Goal: Check status: Check status

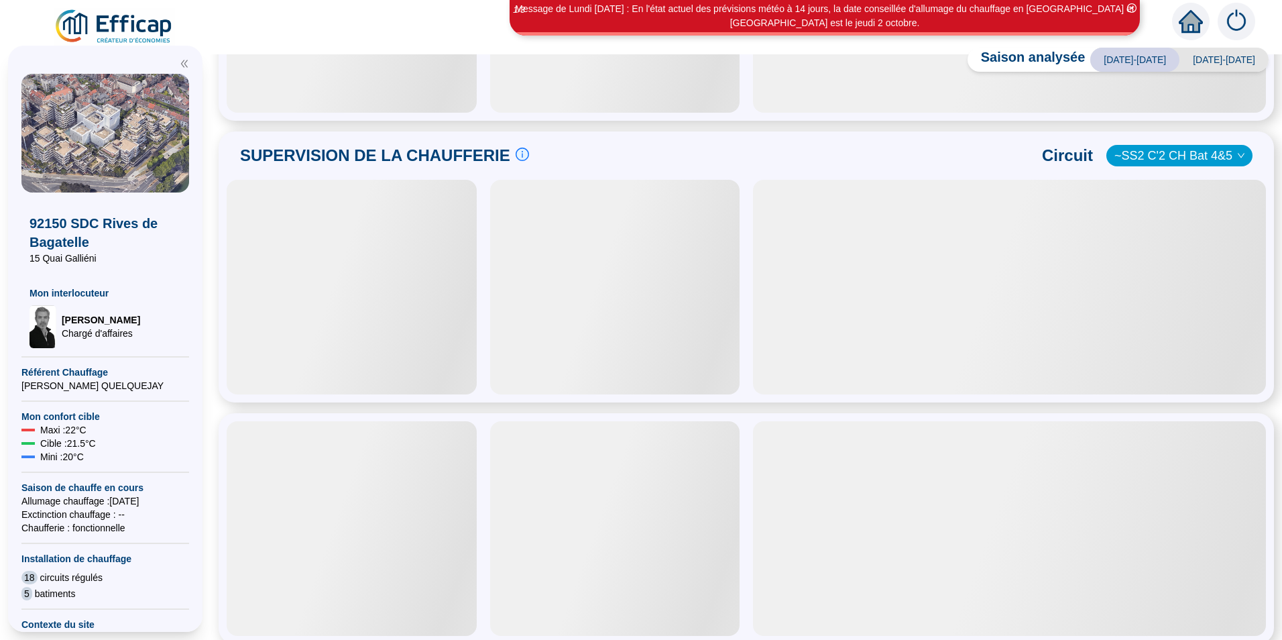
scroll to position [497, 0]
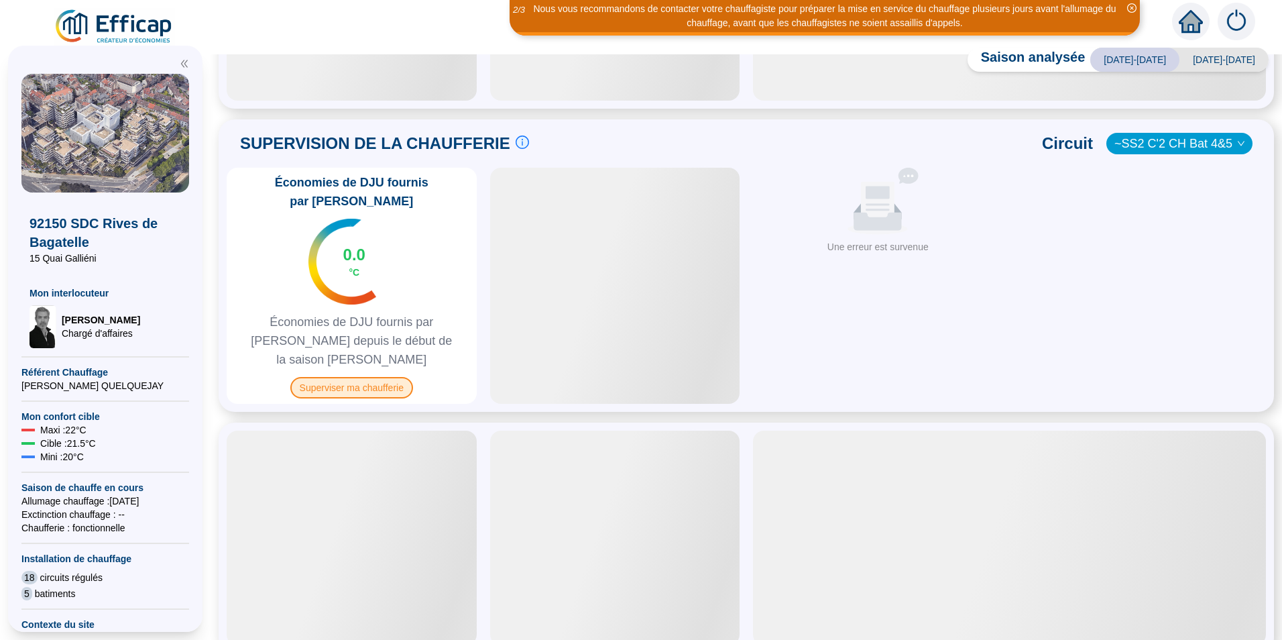
click at [377, 377] on span "Superviser ma chaufferie" at bounding box center [351, 387] width 123 height 21
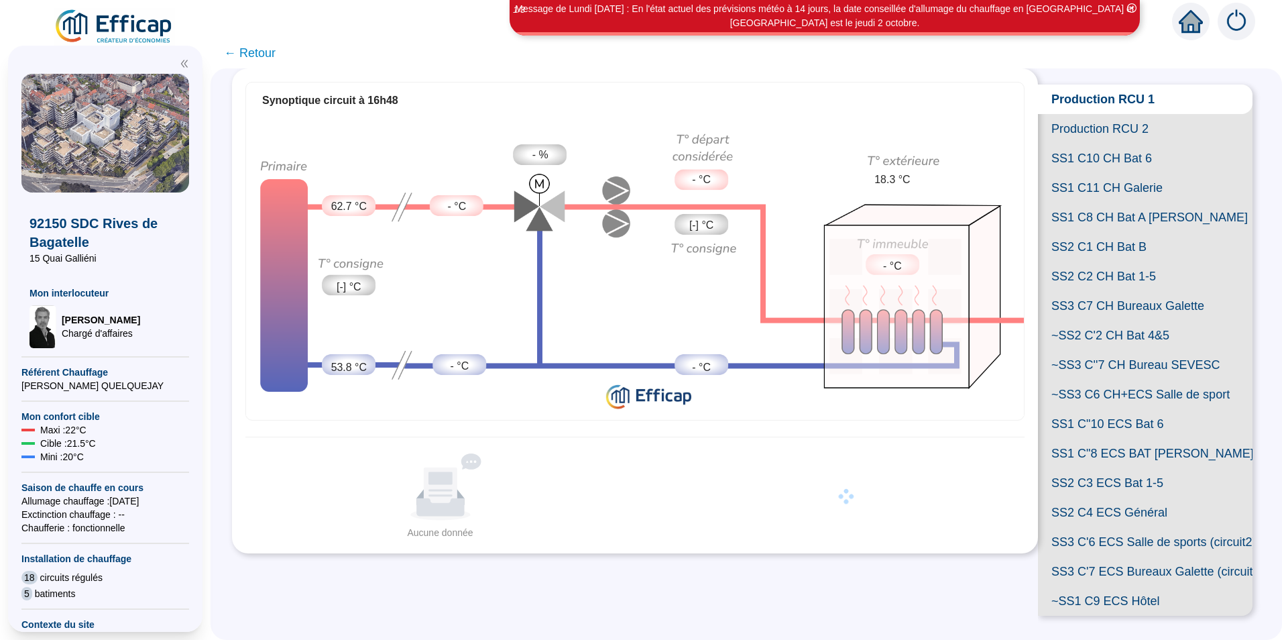
scroll to position [248, 0]
click at [1140, 556] on span "SS3 C'7 ECS Bureaux Galette (circuit 1)" at bounding box center [1145, 570] width 215 height 29
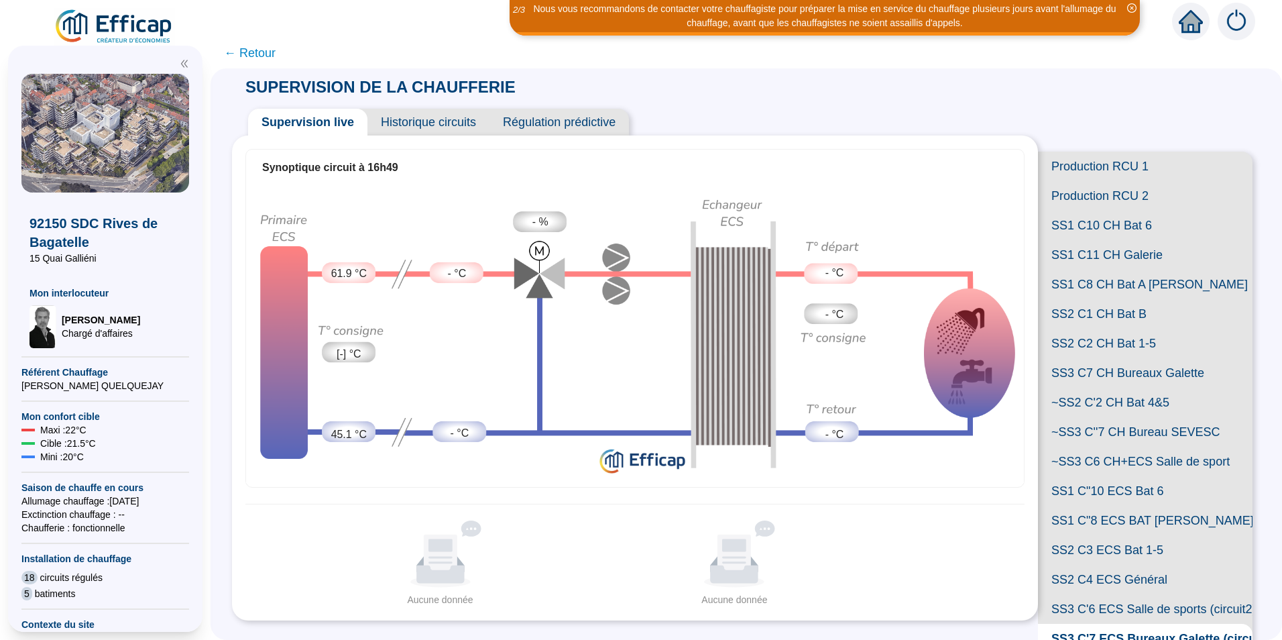
click at [473, 119] on span "Historique circuits" at bounding box center [428, 122] width 122 height 27
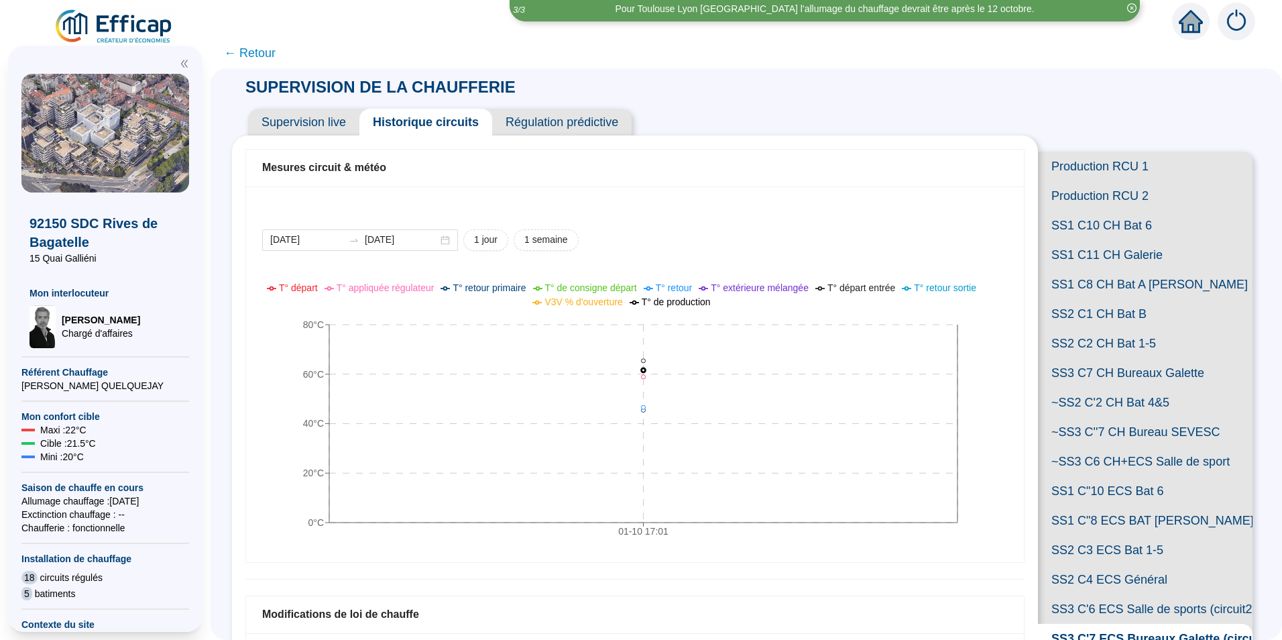
click at [603, 122] on span "Régulation prédictive" at bounding box center [561, 122] width 139 height 27
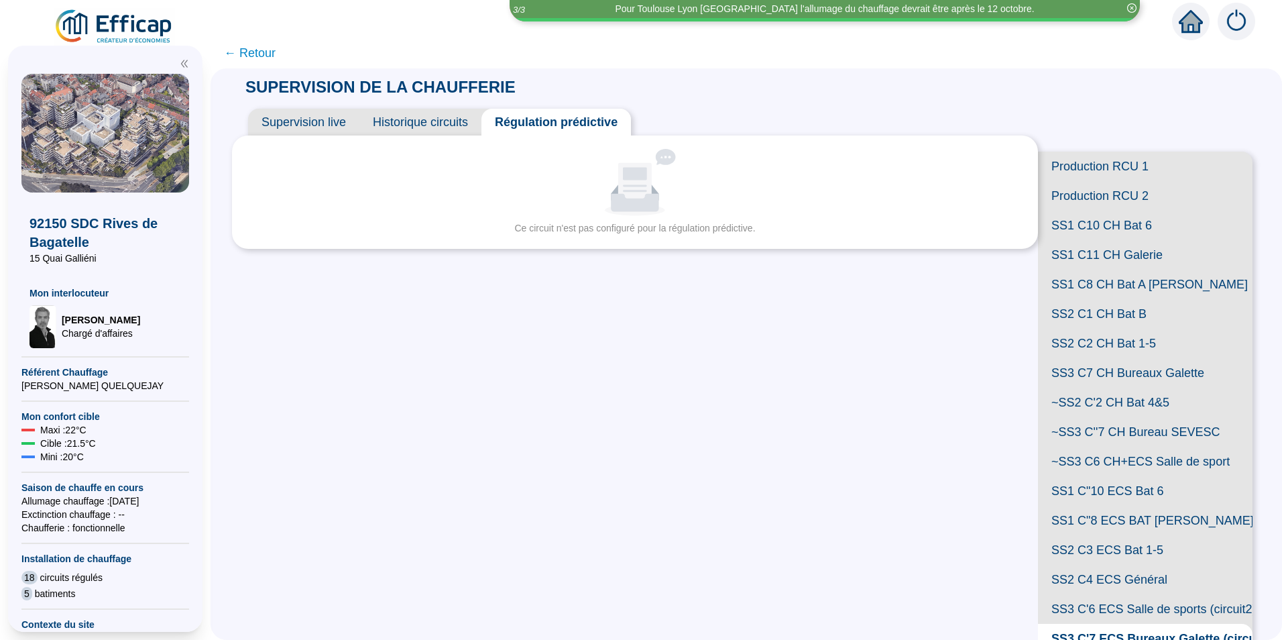
click at [471, 113] on span "Historique circuits" at bounding box center [420, 122] width 122 height 27
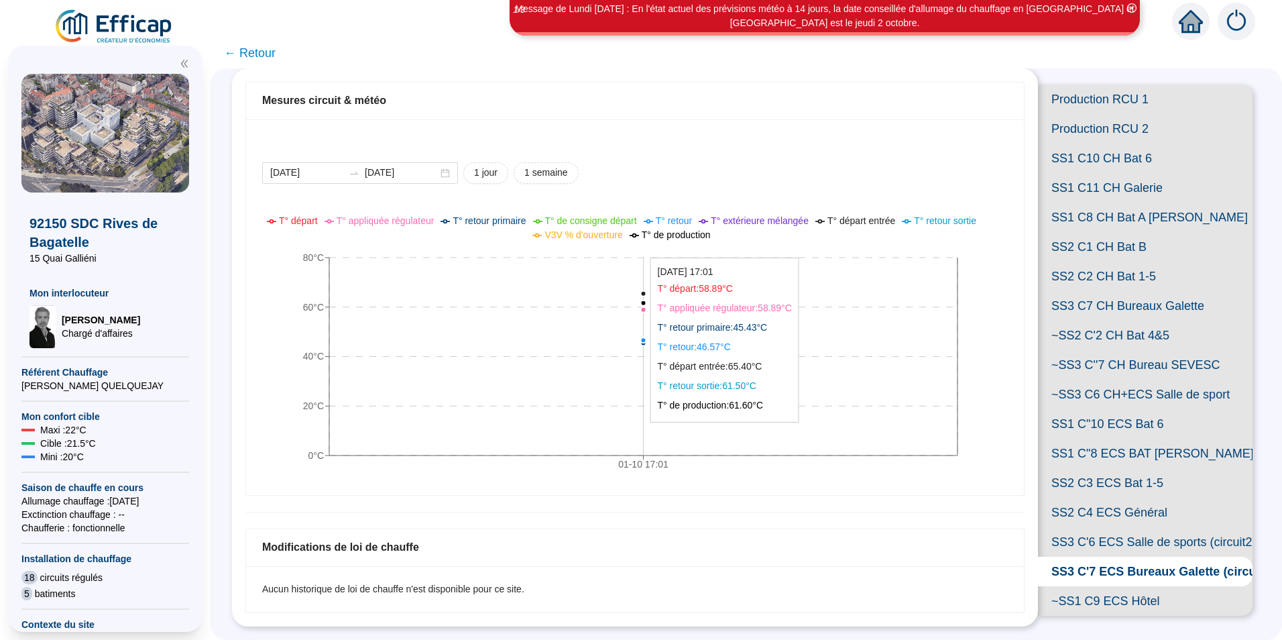
scroll to position [134, 0]
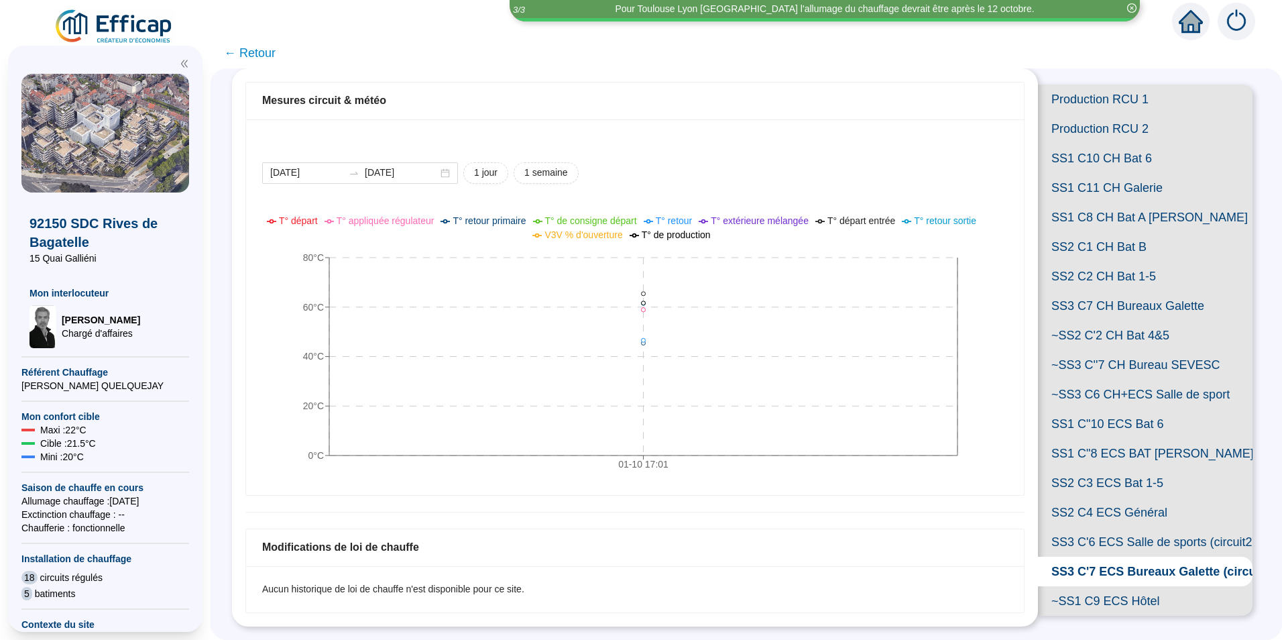
click at [1074, 497] on span "SS2 C3 ECS Bat 1-5" at bounding box center [1145, 482] width 215 height 29
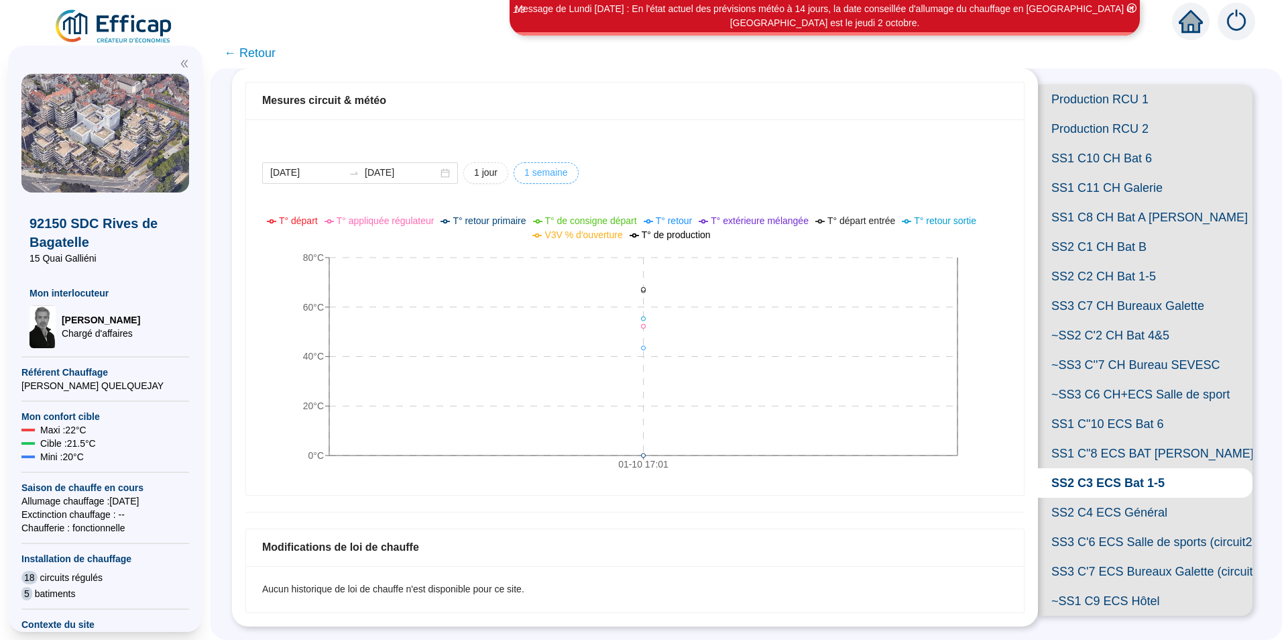
click at [546, 166] on span "1 semaine" at bounding box center [546, 173] width 44 height 14
type input "[DATE]"
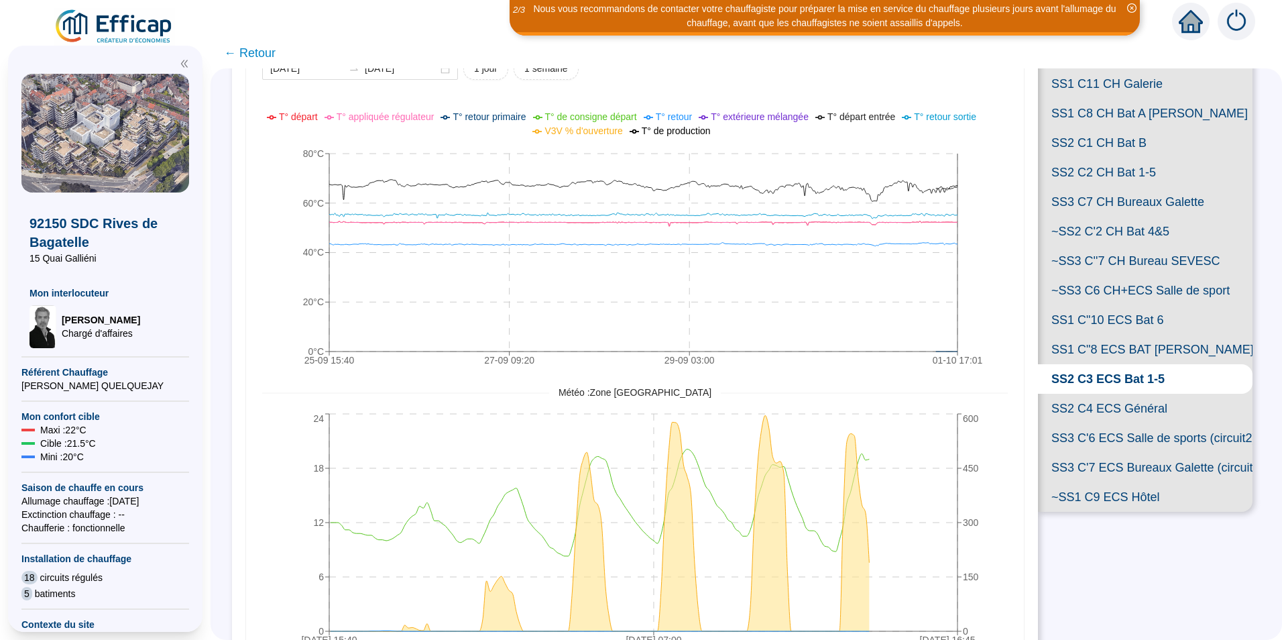
scroll to position [201, 0]
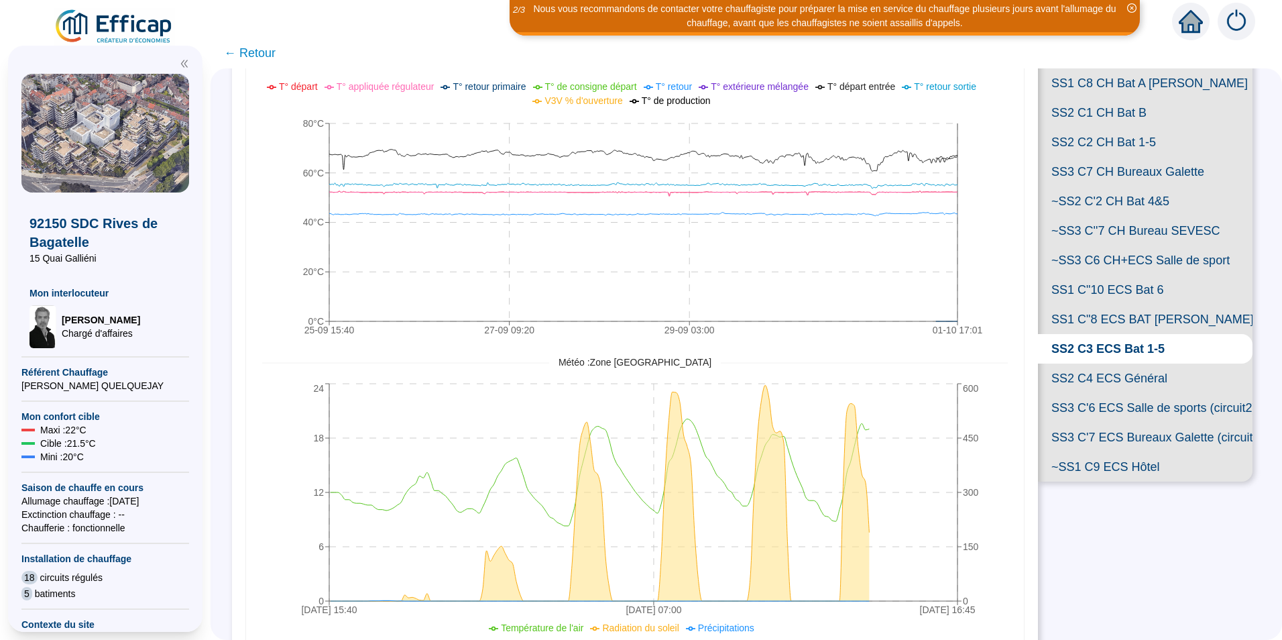
click at [1091, 452] on span "SS3 C'7 ECS Bureaux Galette (circuit 1)" at bounding box center [1145, 436] width 215 height 29
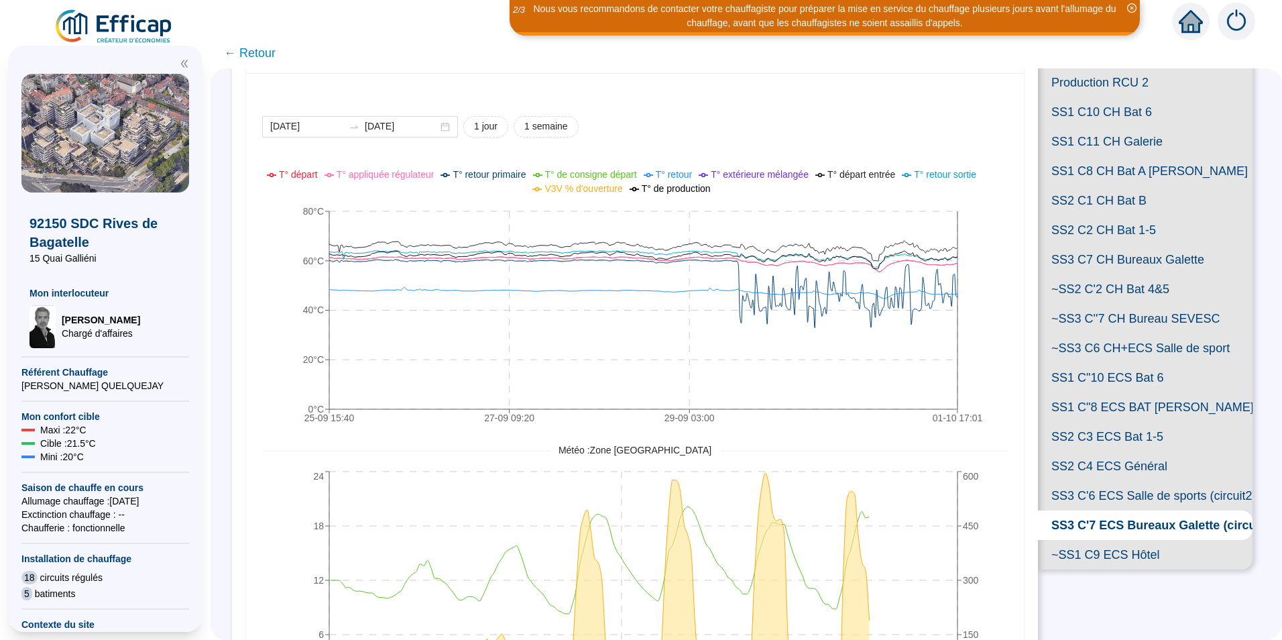
scroll to position [89, 0]
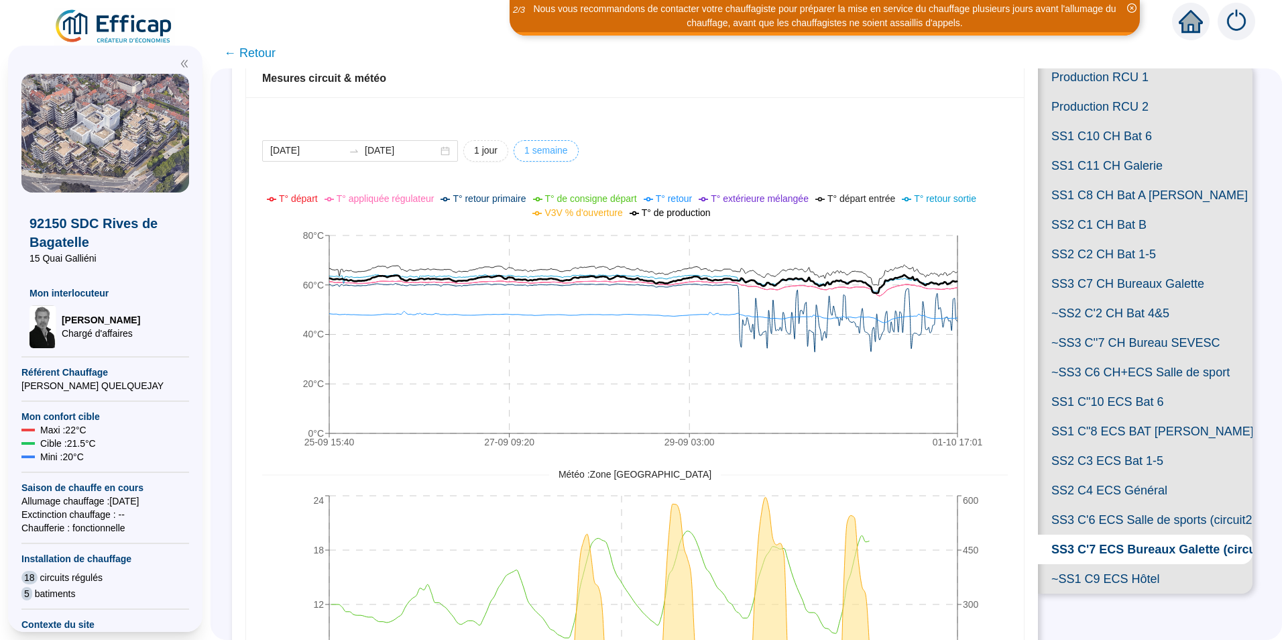
click at [552, 150] on span "1 semaine" at bounding box center [546, 150] width 44 height 14
